Goal: Information Seeking & Learning: Learn about a topic

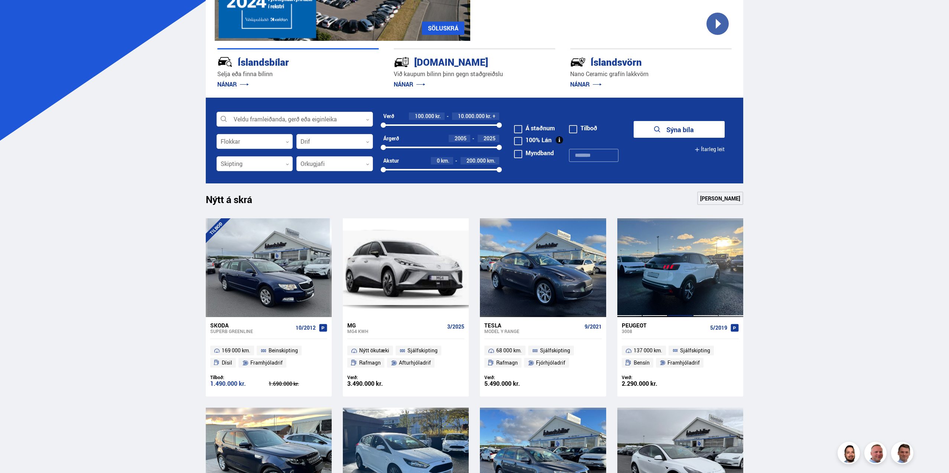
scroll to position [153, 0]
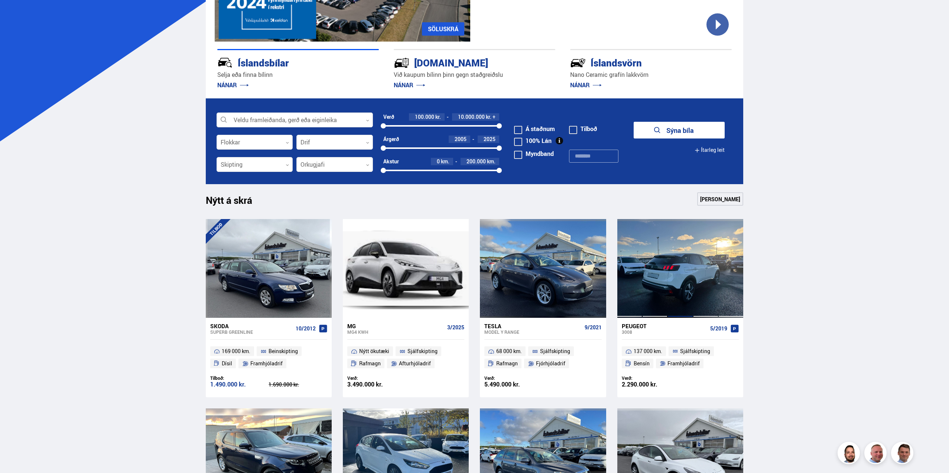
click at [676, 241] on div at bounding box center [680, 268] width 25 height 99
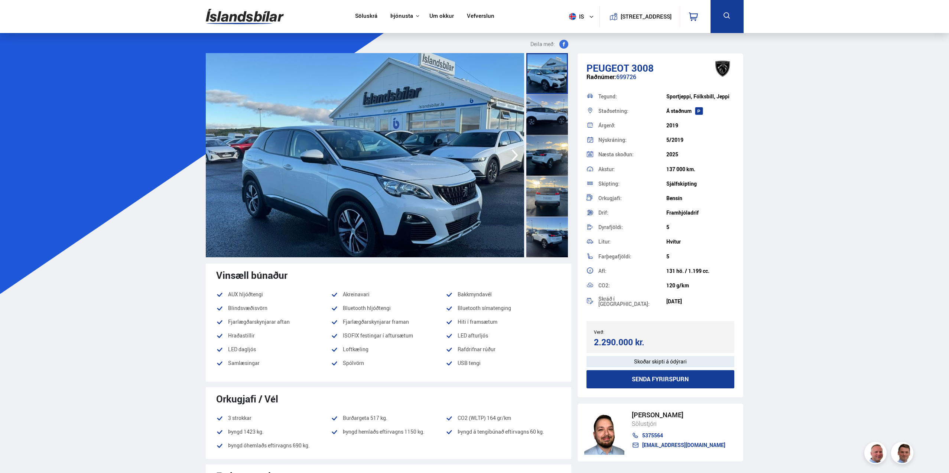
scroll to position [4, 0]
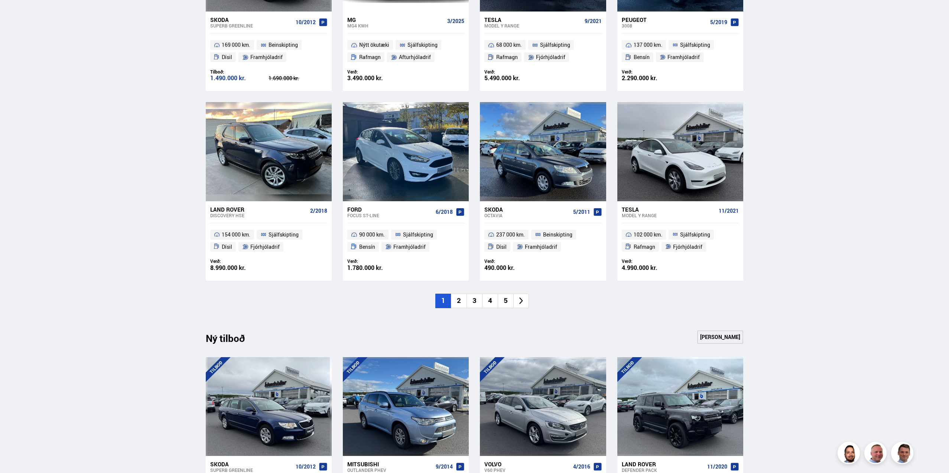
scroll to position [483, 0]
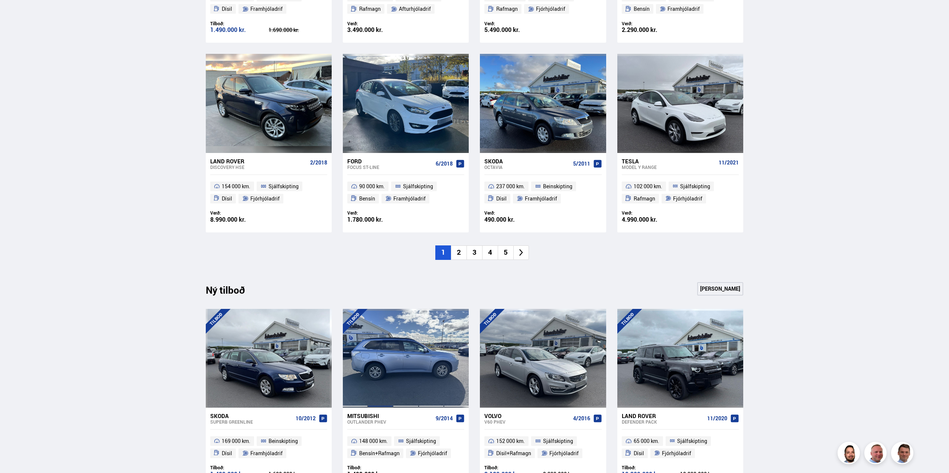
click at [389, 319] on div at bounding box center [380, 358] width 25 height 99
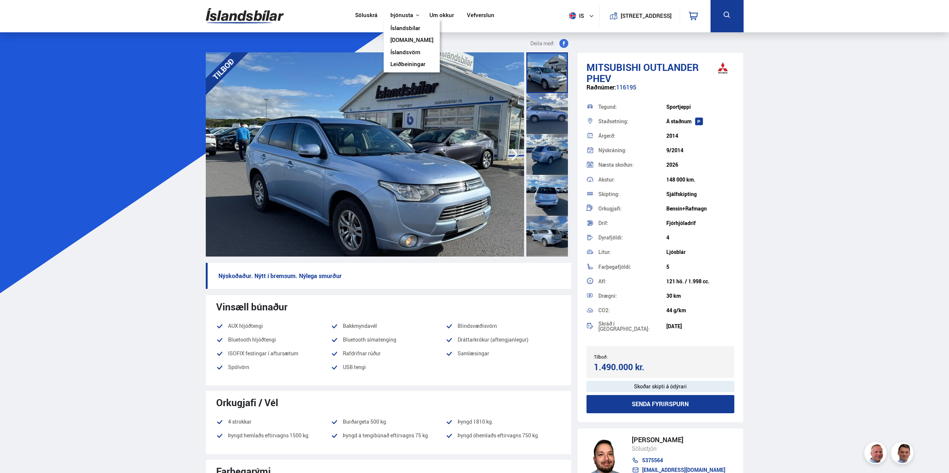
click at [405, 41] on link "[DOMAIN_NAME]" at bounding box center [411, 41] width 43 height 8
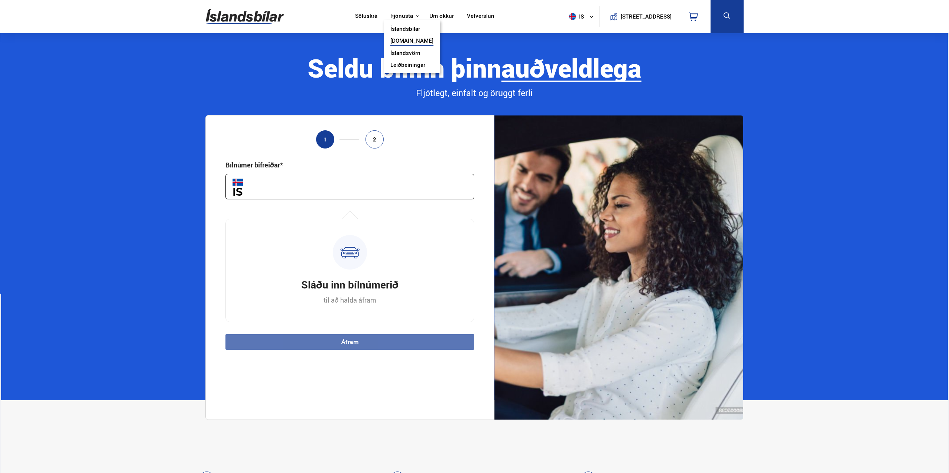
click at [400, 53] on link "Íslandsvörn" at bounding box center [405, 54] width 30 height 8
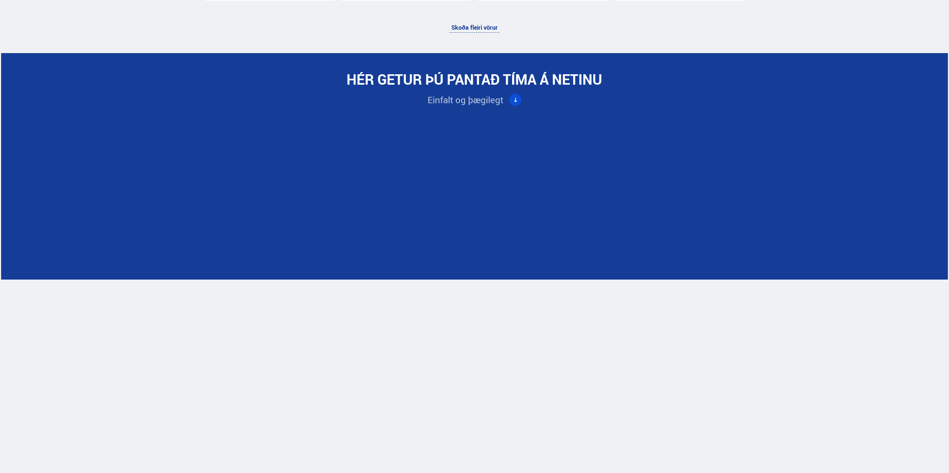
scroll to position [2103, 0]
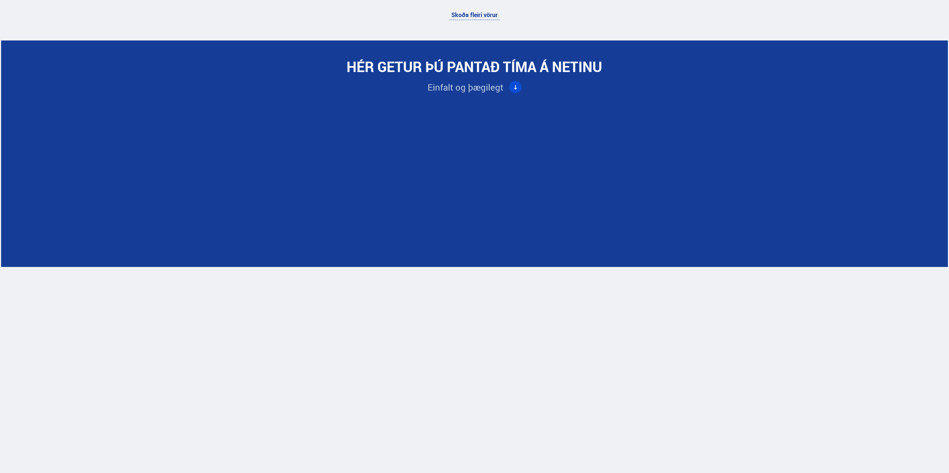
scroll to position [2117, 0]
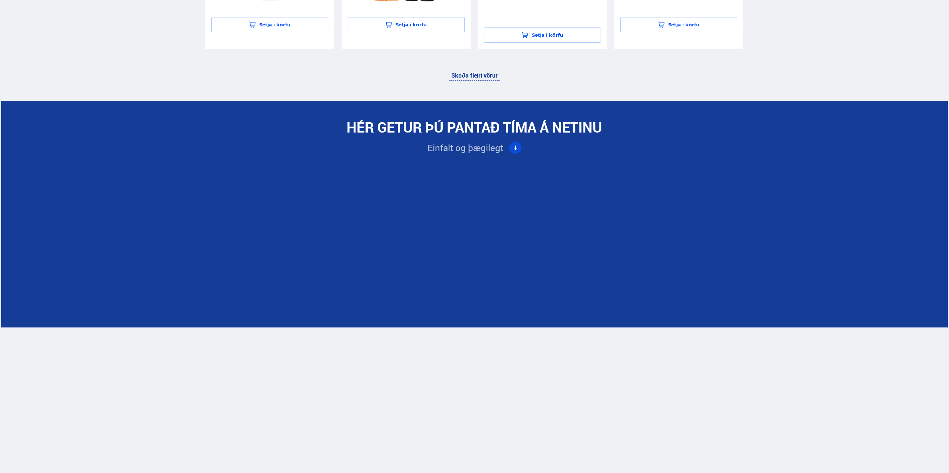
scroll to position [2051, 0]
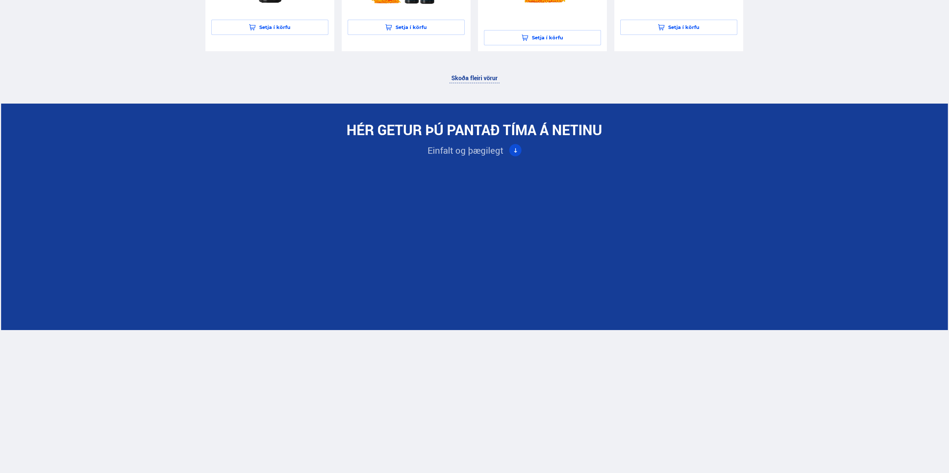
click at [147, 252] on div "HÉR GETUR ÞÚ PANTAÐ TÍMA Á NETINU [PERSON_NAME] þægilegt" at bounding box center [474, 318] width 947 height 395
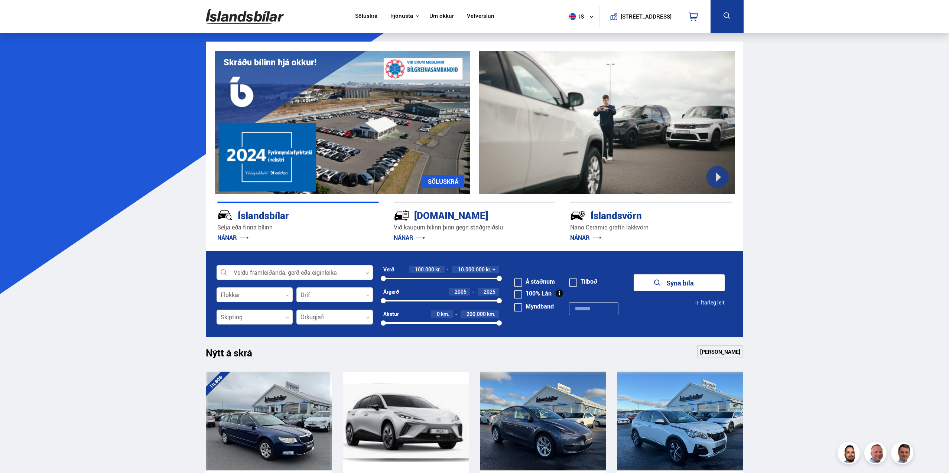
drag, startPoint x: 597, startPoint y: 308, endPoint x: 612, endPoint y: 304, distance: 16.1
click at [597, 308] on input "text" at bounding box center [593, 308] width 49 height 13
paste input "******"
type input "******"
click at [677, 281] on button "Sýna bíla" at bounding box center [679, 283] width 91 height 17
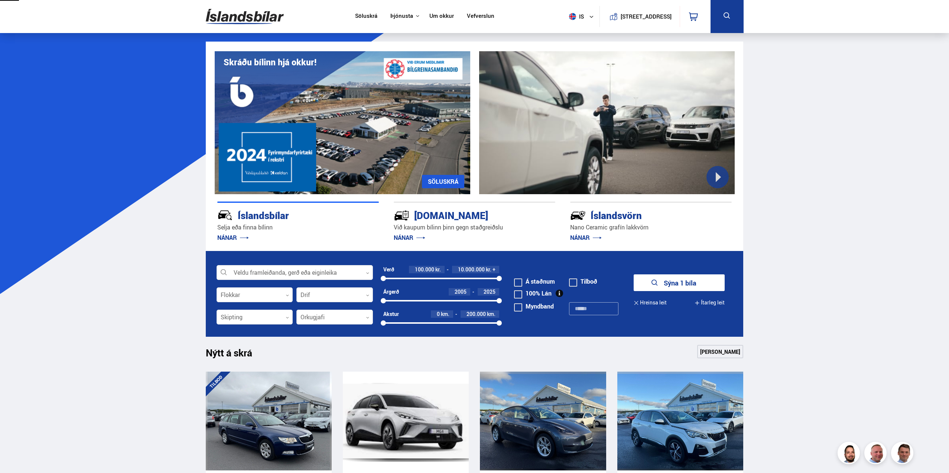
type input "******"
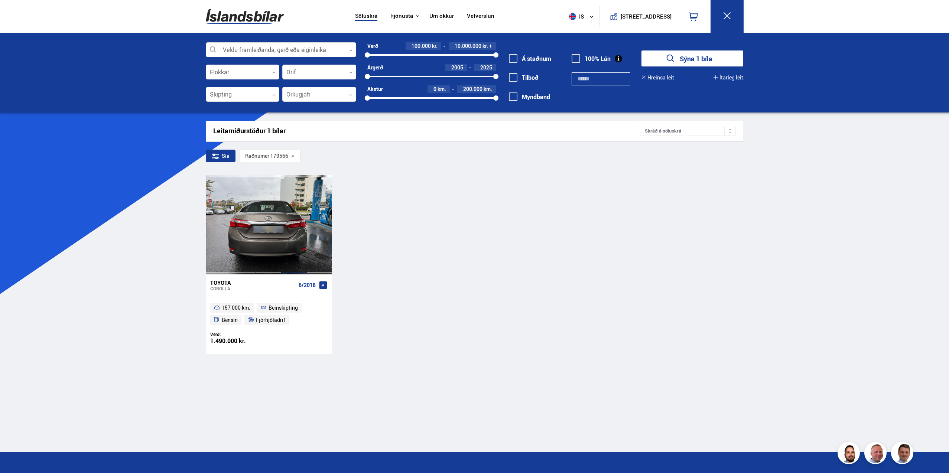
click at [283, 210] on div at bounding box center [293, 224] width 25 height 99
